Goal: Information Seeking & Learning: Find specific page/section

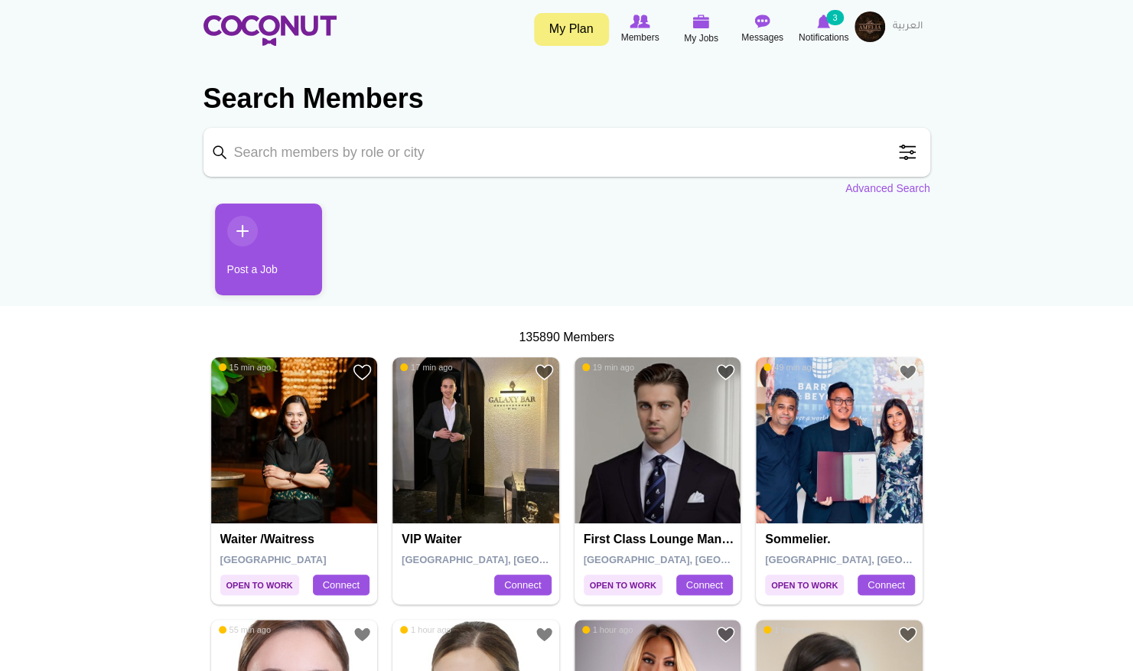
click at [898, 154] on span at bounding box center [907, 152] width 31 height 31
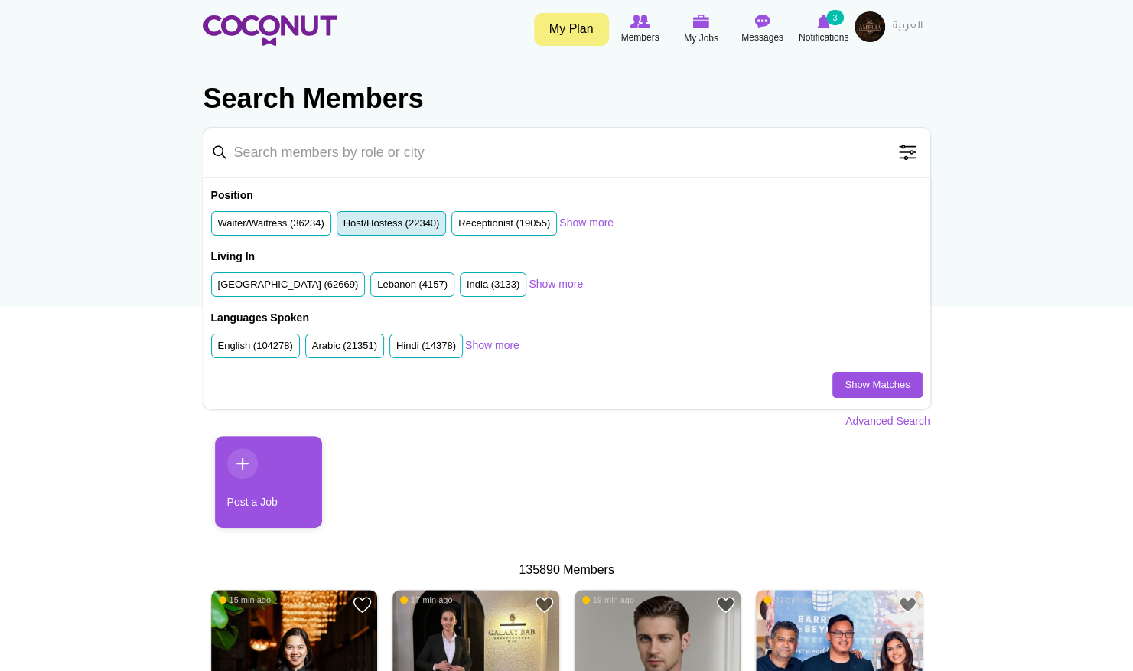
click at [363, 224] on label "Host/Hostess (22340)" at bounding box center [392, 224] width 96 height 15
click at [344, 227] on input "Host/Hostess (22340)" at bounding box center [344, 227] width 0 height 0
click at [290, 279] on label "[GEOGRAPHIC_DATA] (62669)" at bounding box center [288, 285] width 141 height 15
click at [218, 288] on input "[GEOGRAPHIC_DATA] (62669)" at bounding box center [218, 288] width 0 height 0
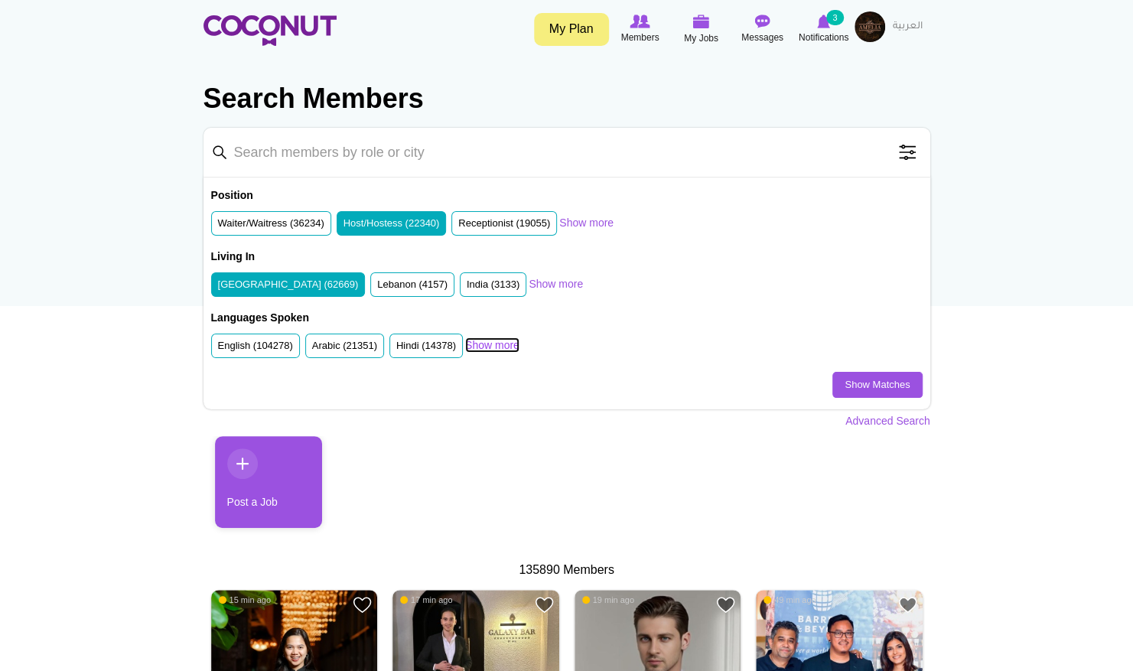
click at [481, 347] on link "Show more" at bounding box center [492, 344] width 54 height 15
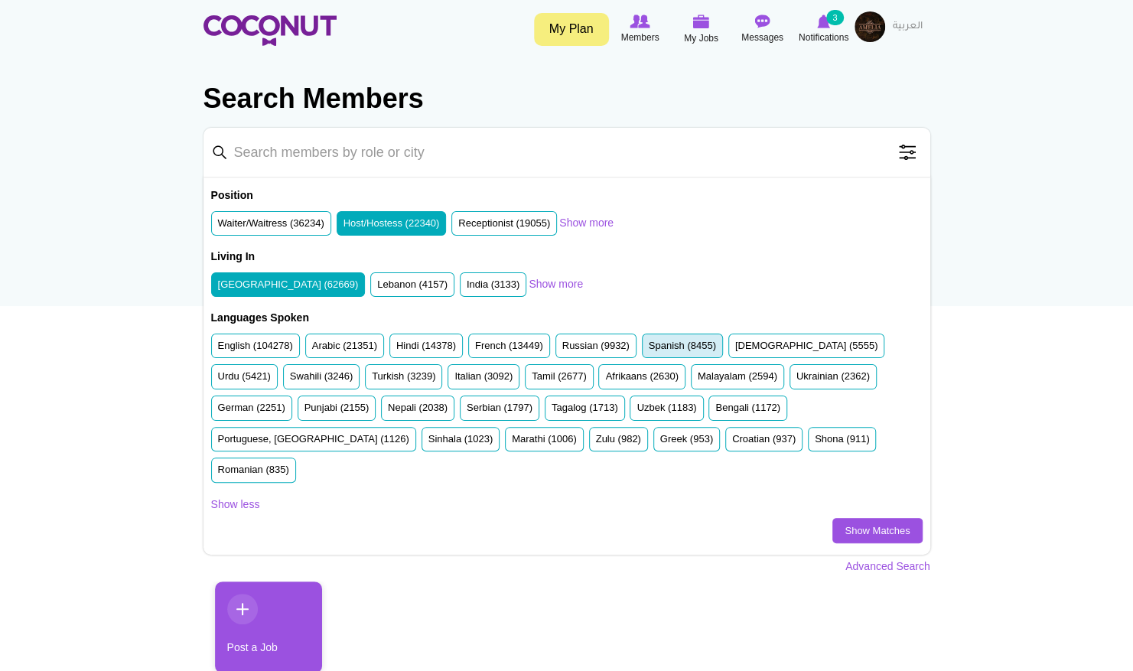
click at [663, 340] on label "Spanish (8455)" at bounding box center [682, 346] width 67 height 15
click at [649, 349] on input "Spanish (8455)" at bounding box center [649, 349] width 0 height 0
click at [797, 372] on label "Ukrainian (2362)" at bounding box center [833, 377] width 73 height 15
click at [797, 380] on input "Ukrainian (2362)" at bounding box center [797, 380] width 0 height 0
click at [592, 344] on label "Russian (9932)" at bounding box center [595, 346] width 67 height 15
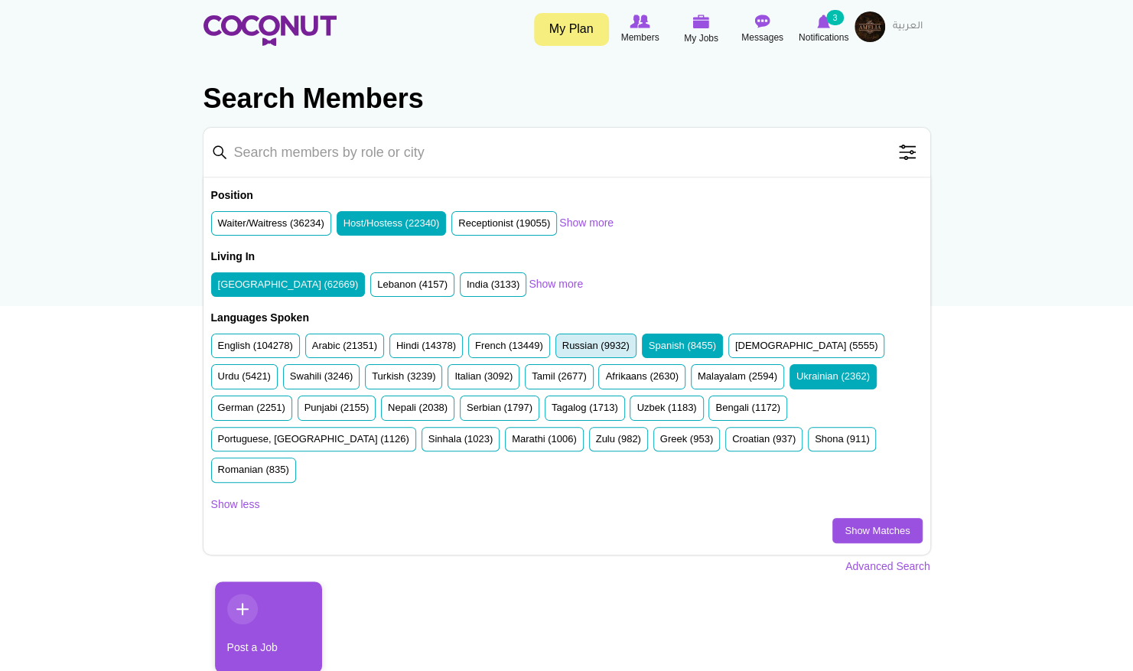
click at [562, 349] on input "Russian (9932)" at bounding box center [562, 349] width 0 height 0
click at [289, 463] on label "Romanian (835)" at bounding box center [253, 470] width 71 height 15
click at [218, 473] on input "Romanian (835)" at bounding box center [218, 473] width 0 height 0
click at [852, 518] on link "Show Matches" at bounding box center [878, 531] width 90 height 26
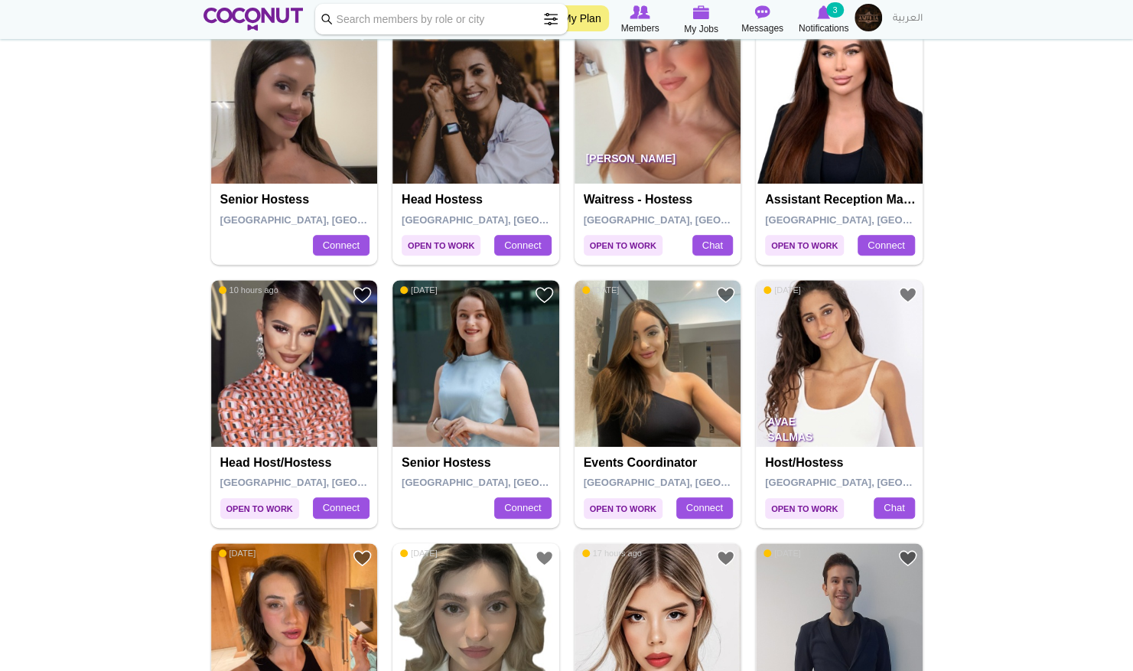
scroll to position [375, 0]
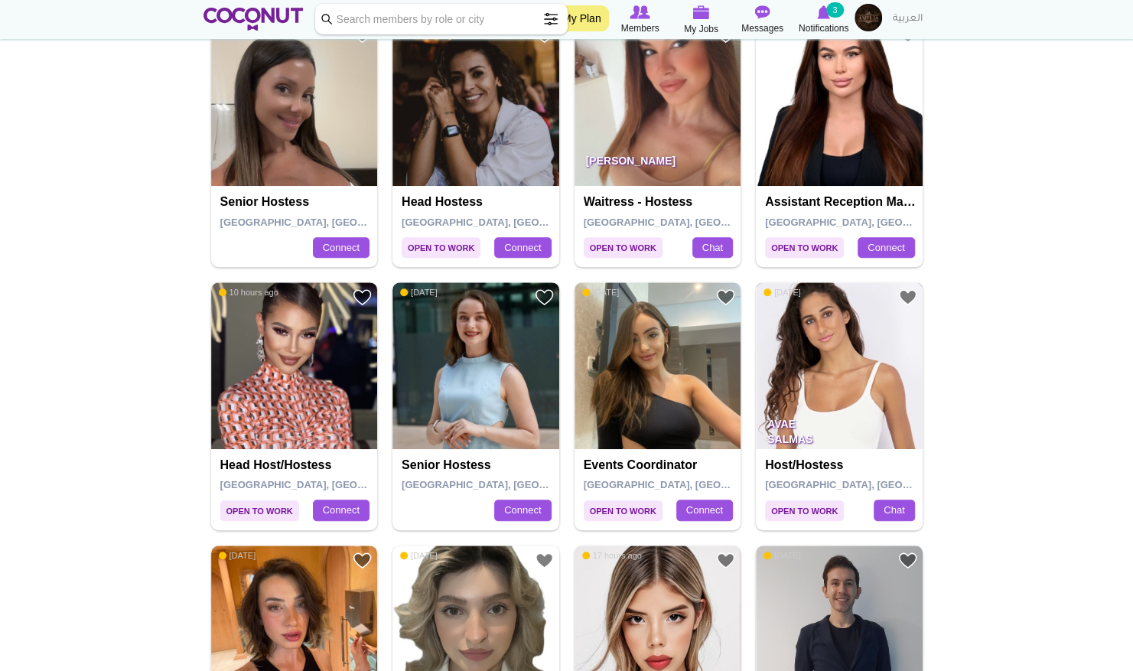
click at [840, 389] on img at bounding box center [839, 365] width 167 height 167
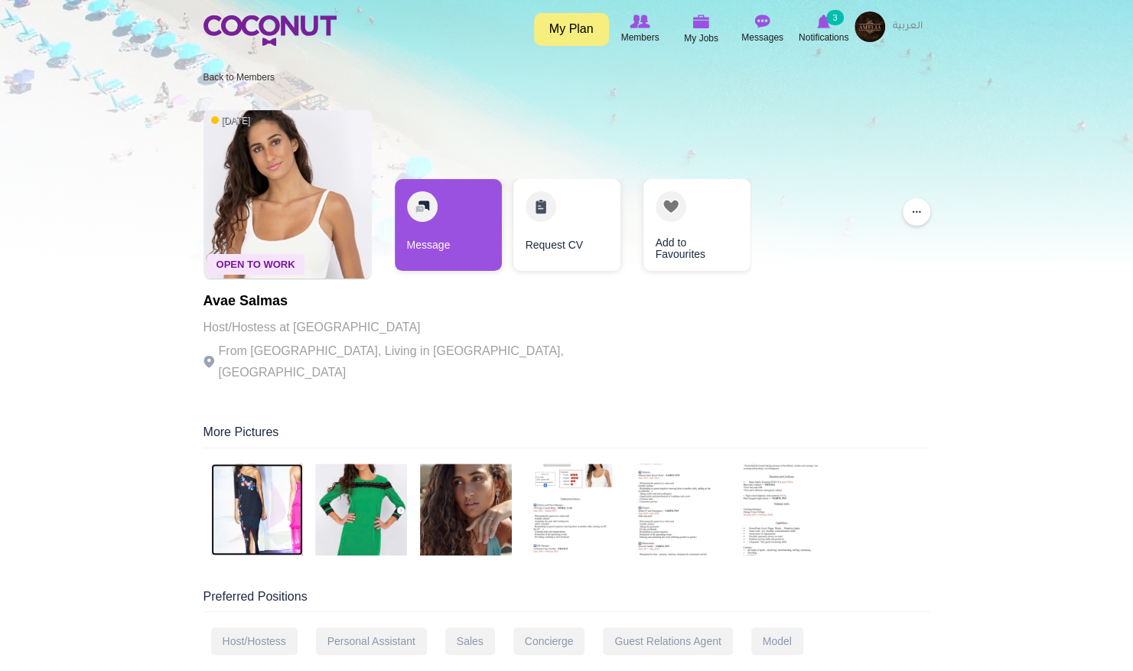
click at [272, 488] on img at bounding box center [257, 510] width 92 height 92
